Goal: Find specific page/section: Locate a particular part of the current website

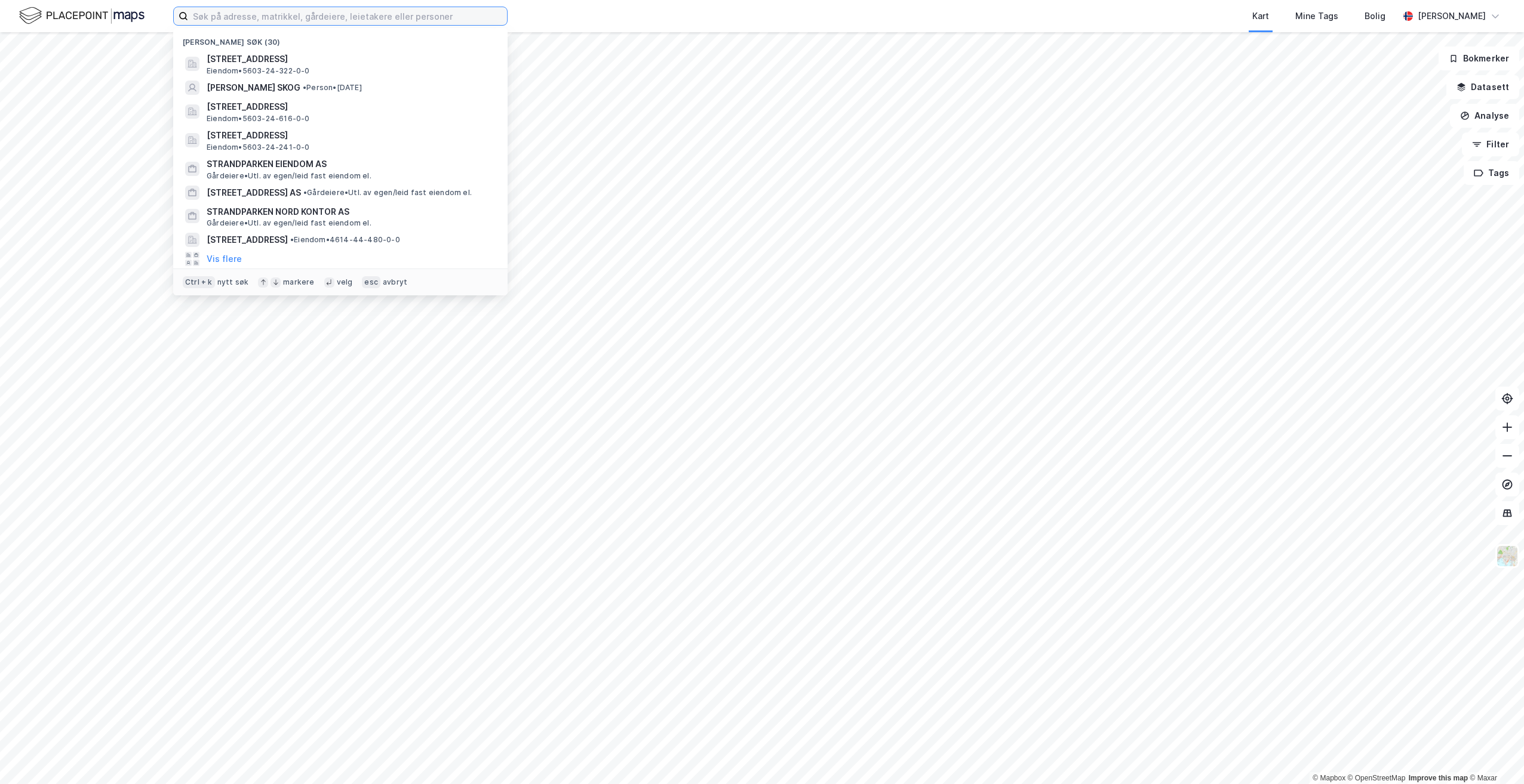
click at [412, 20] on input at bounding box center [347, 16] width 319 height 18
paste input "[STREET_ADDRESS] (4614-44/549)"
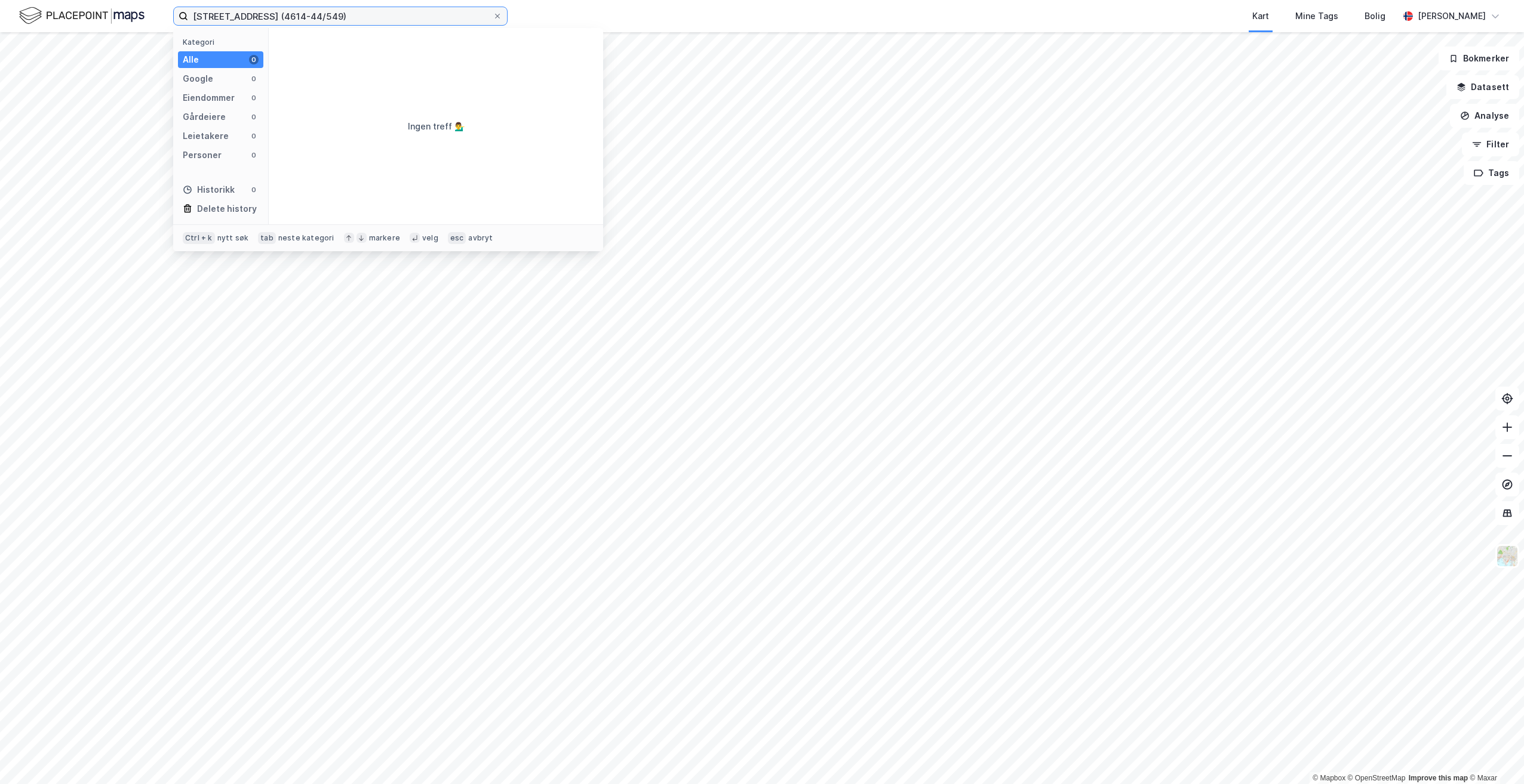
drag, startPoint x: 437, startPoint y: 14, endPoint x: 316, endPoint y: 13, distance: 121.0
click at [316, 13] on input "[STREET_ADDRESS] (4614-44/549)" at bounding box center [341, 16] width 305 height 18
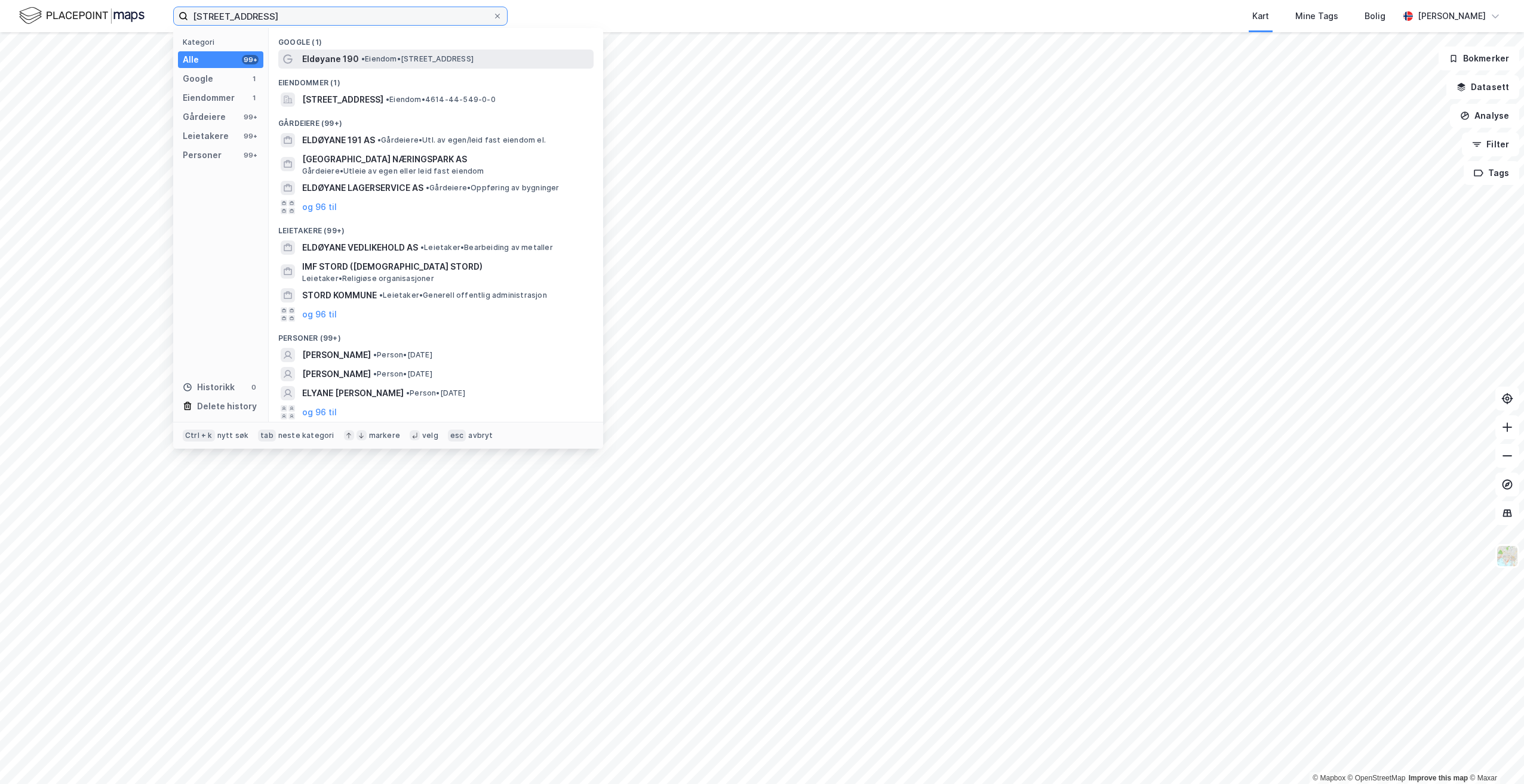
type input "[STREET_ADDRESS]"
click at [371, 55] on span "• Eiendom • [STREET_ADDRESS]" at bounding box center [417, 59] width 112 height 9
